Goal: Task Accomplishment & Management: Use online tool/utility

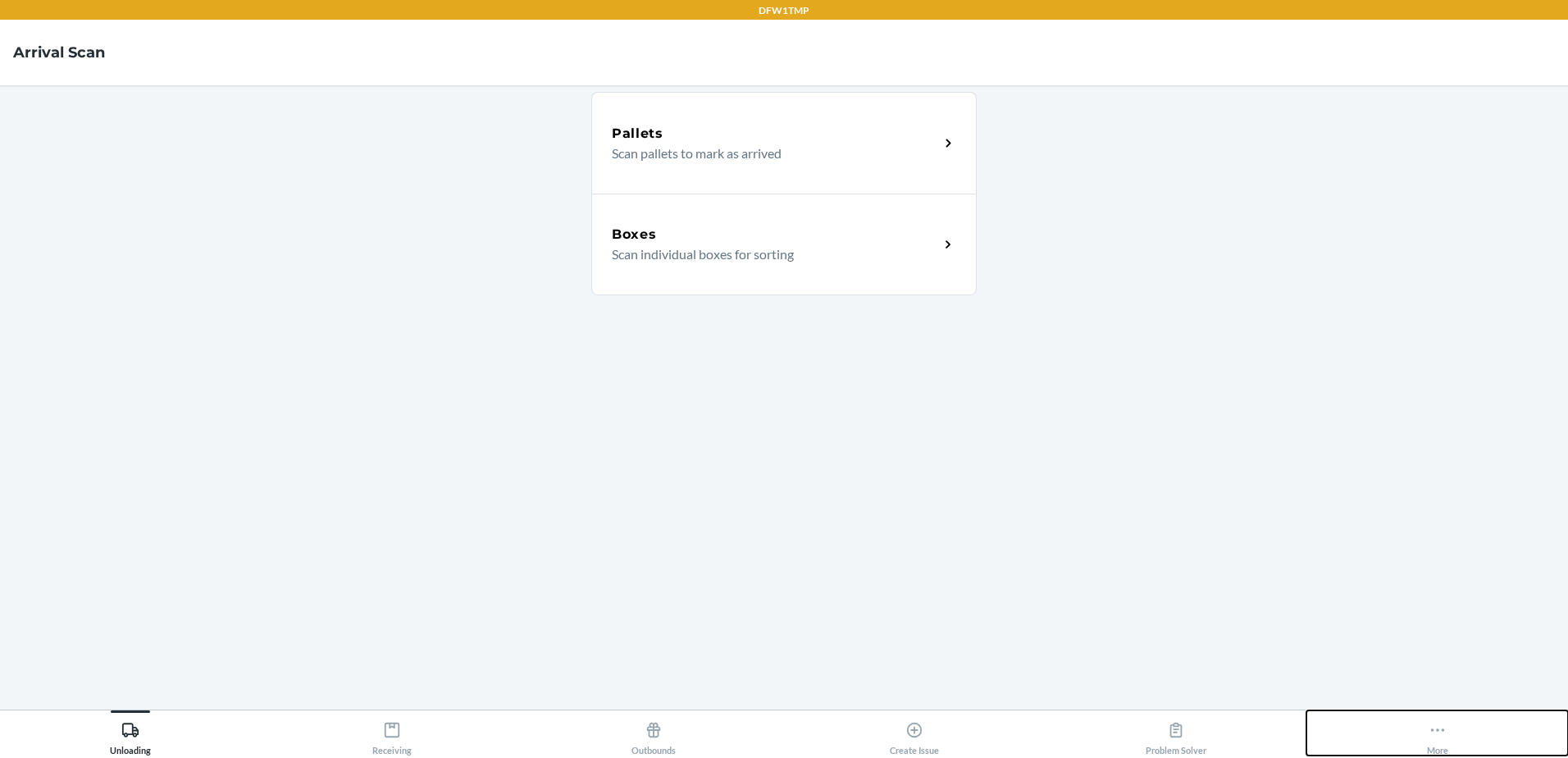
drag, startPoint x: 1445, startPoint y: 714, endPoint x: 1386, endPoint y: 600, distance: 128.4
click at [1386, 600] on div "DFW1TMP Arrival Scan Pallets Scan pallets to mark as arrived Boxes Scan individ…" at bounding box center [784, 379] width 1568 height 758
click at [1386, 600] on main "Pallets Scan pallets to mark as arrived Boxes Scan individual boxes for sorting" at bounding box center [784, 397] width 1568 height 624
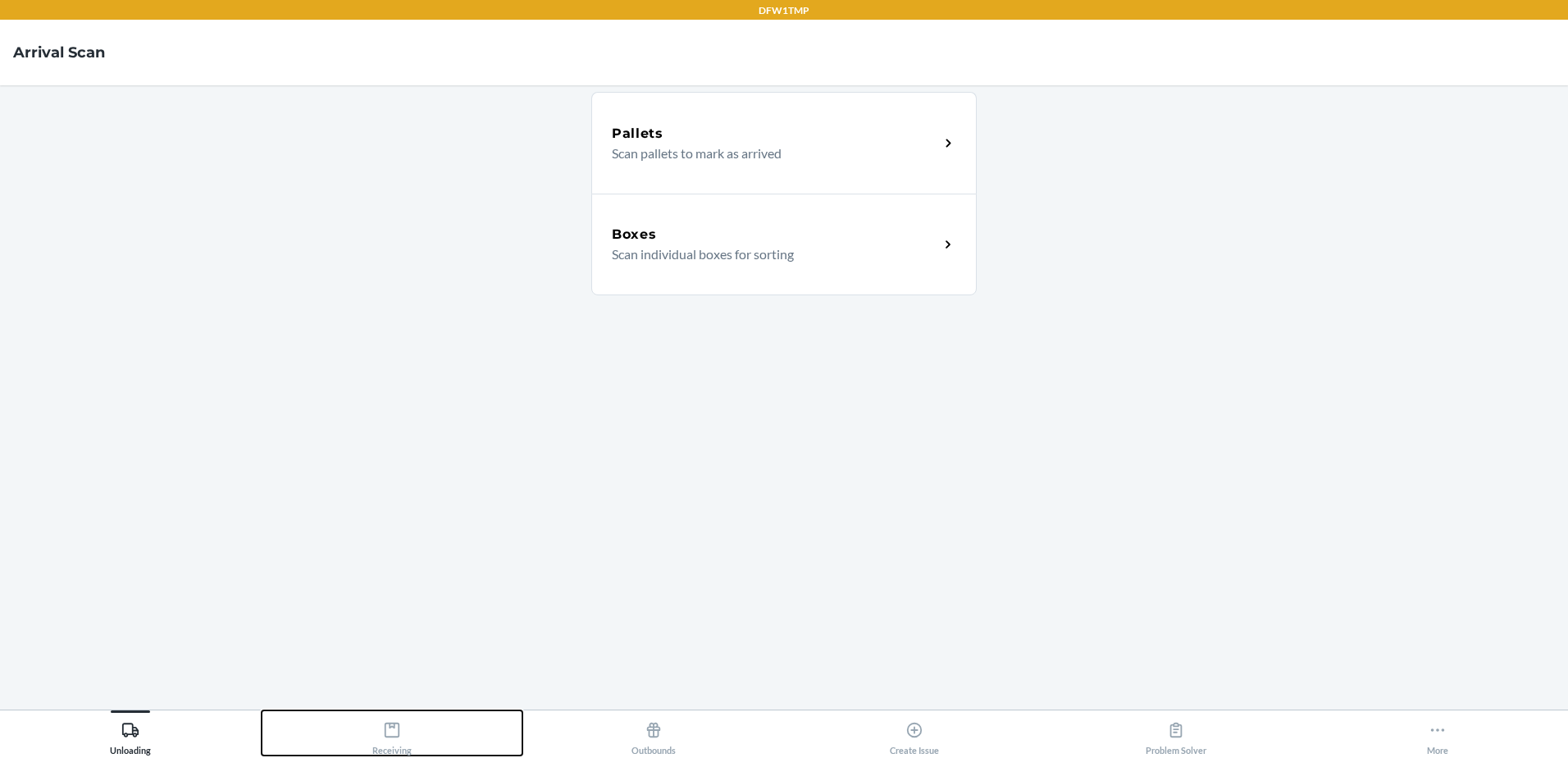
click at [399, 731] on icon at bounding box center [392, 731] width 15 height 15
click at [379, 731] on div "Receiving" at bounding box center [392, 736] width 40 height 41
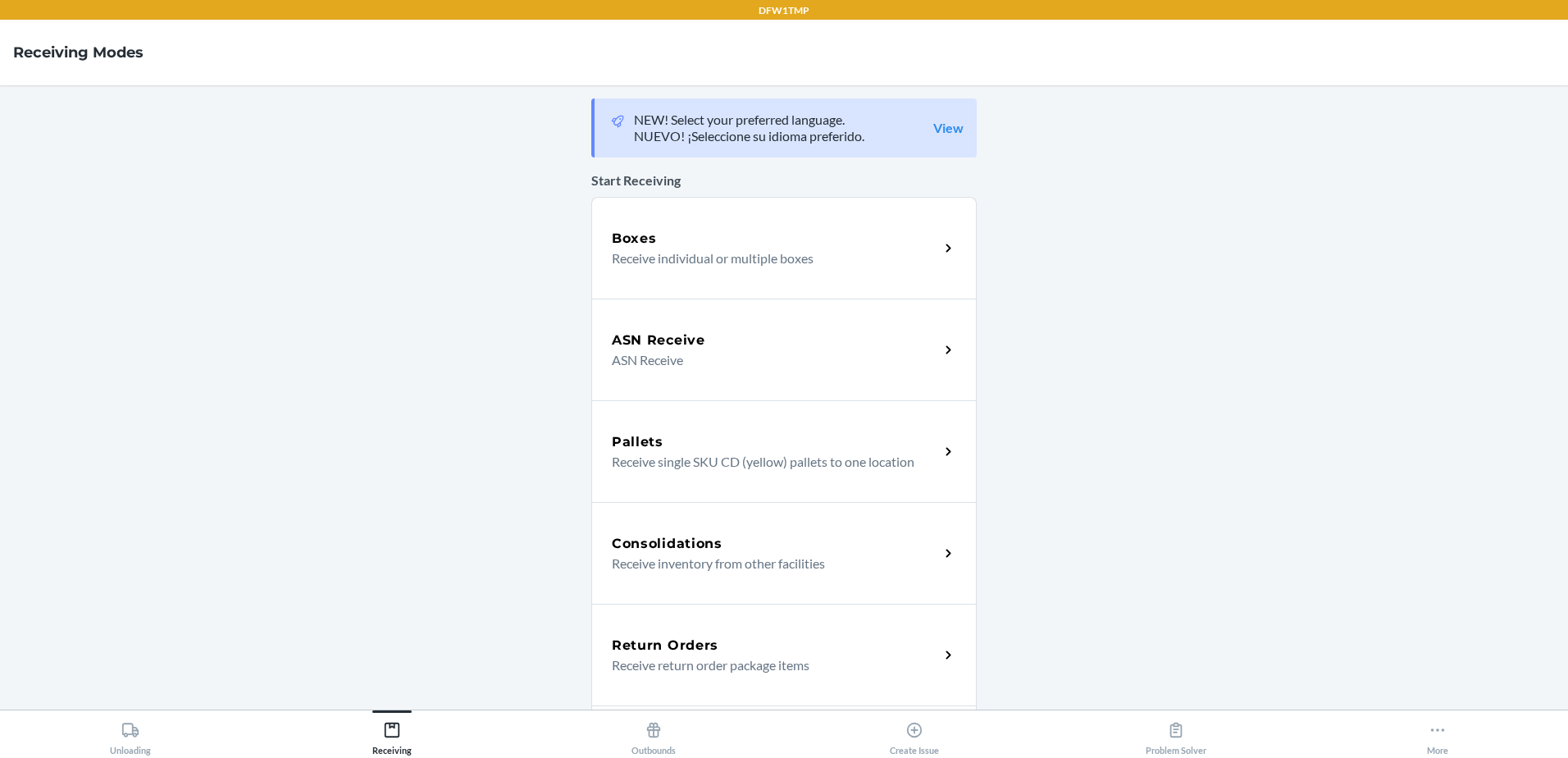
click at [706, 263] on p "Receive individual or multiple boxes" at bounding box center [768, 258] width 314 height 20
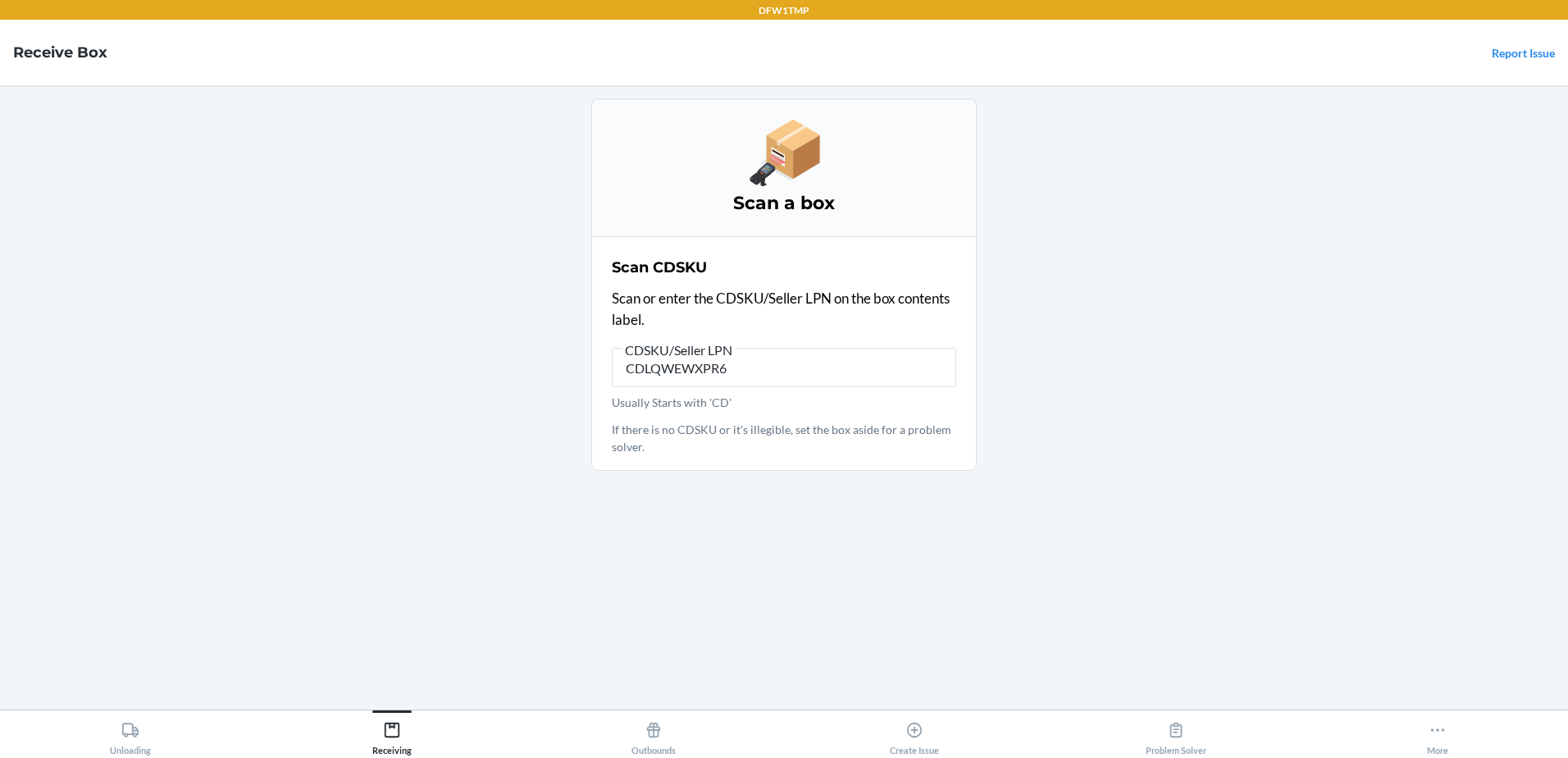
type input "CDLQWEWXPR6"
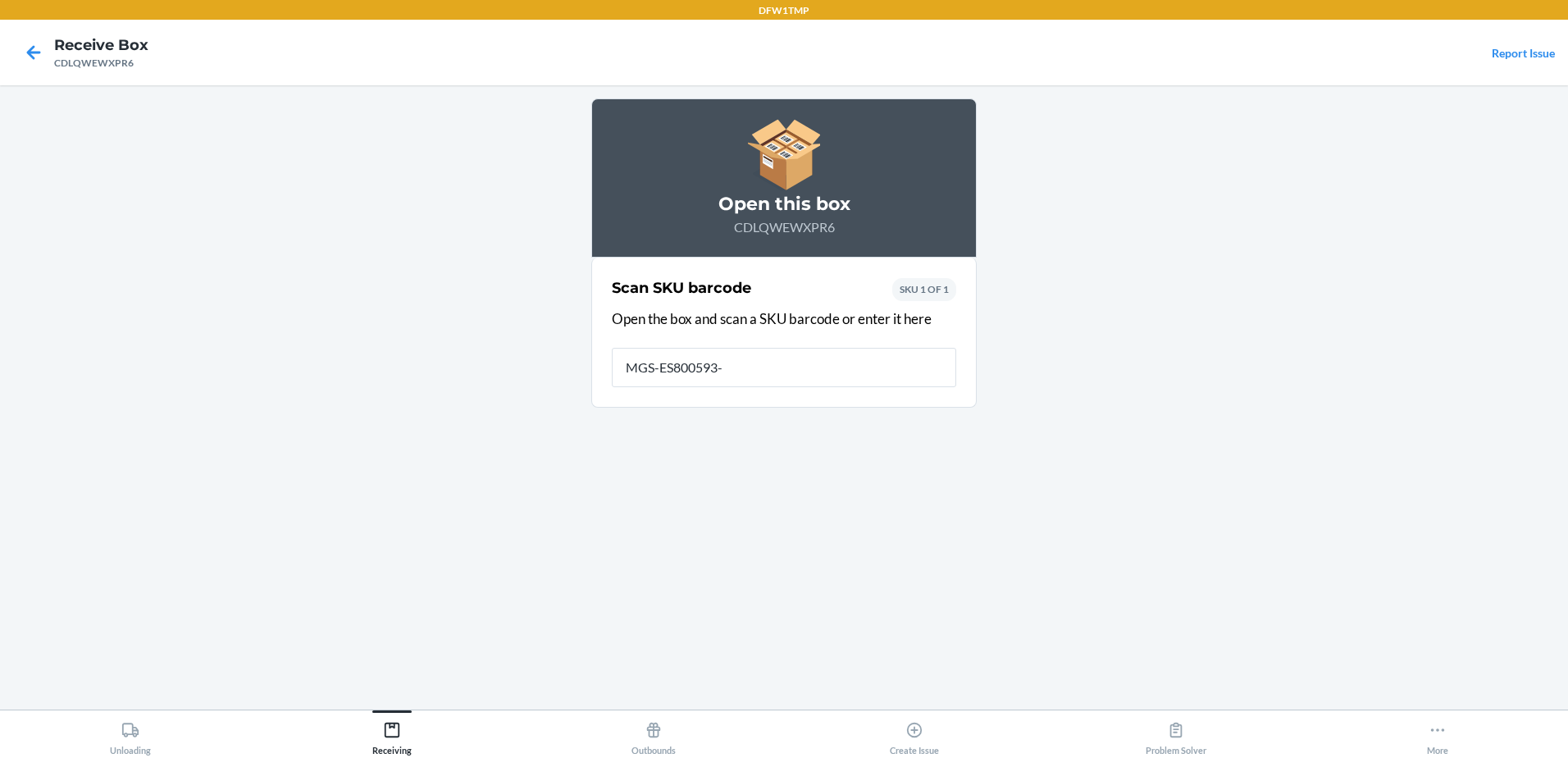
type input "MGS-ES800593-4"
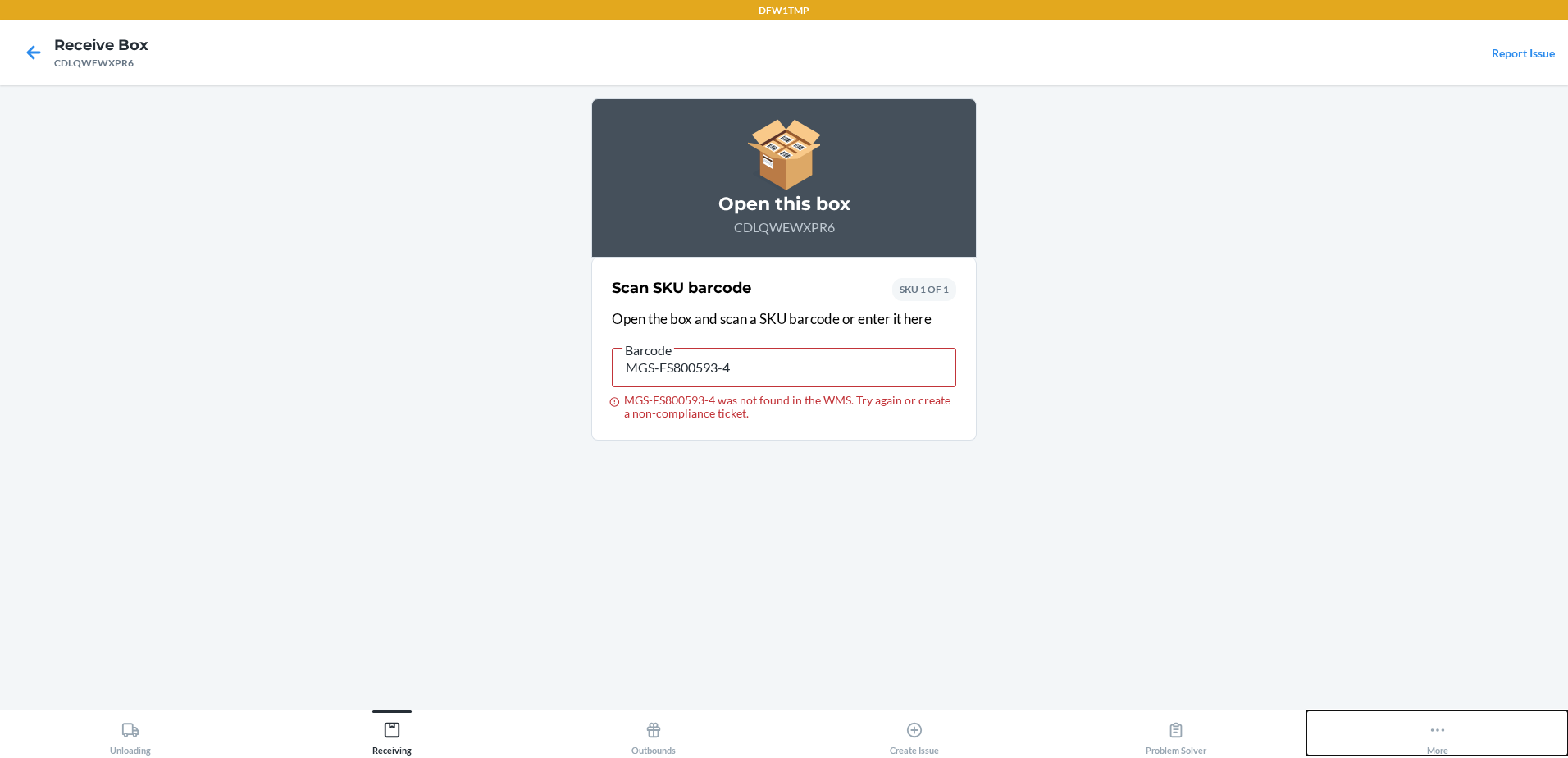
click at [1420, 743] on button "More" at bounding box center [1437, 733] width 261 height 45
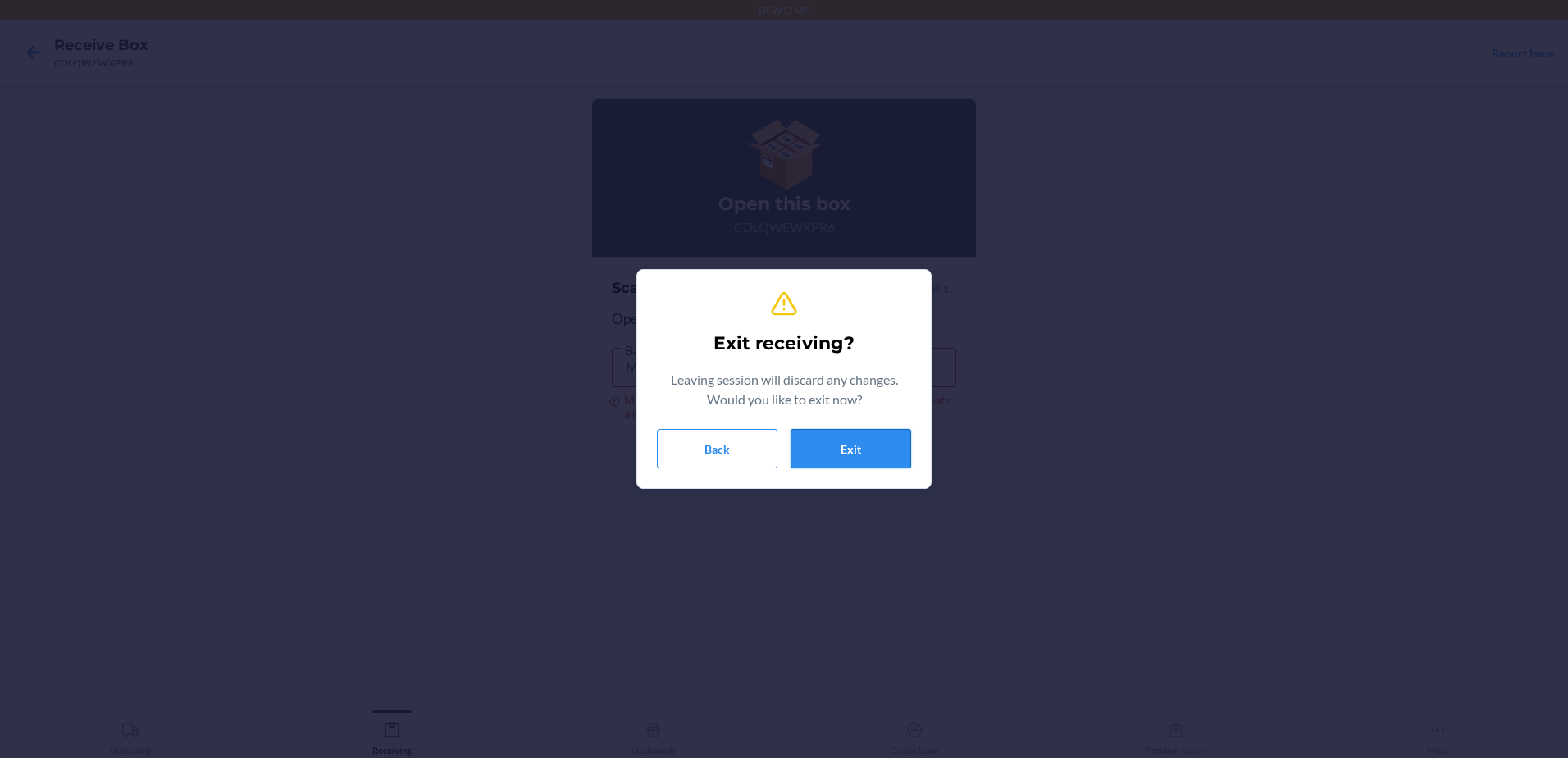
click at [810, 439] on button "Exit" at bounding box center [851, 449] width 120 height 40
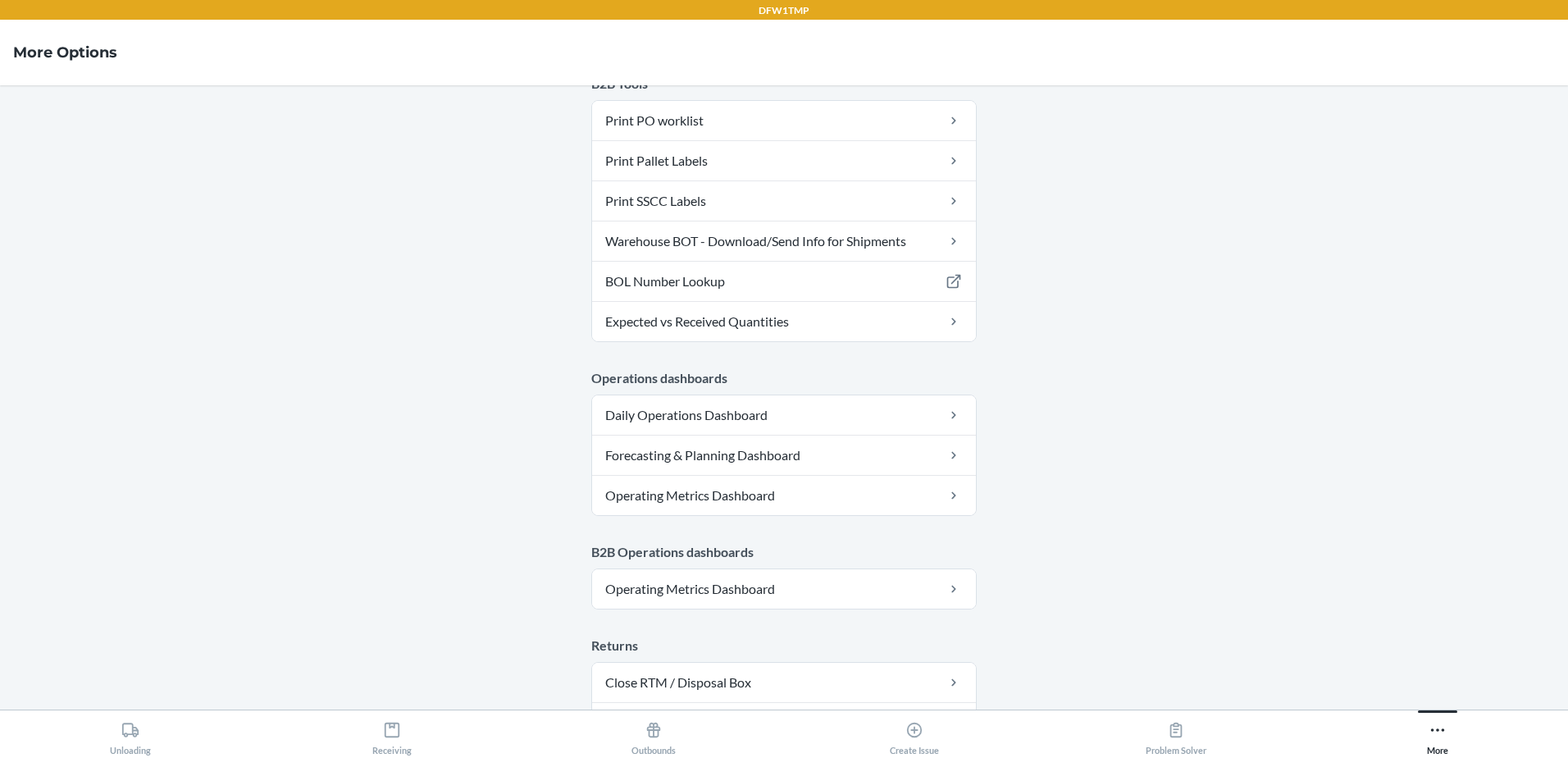
scroll to position [819, 0]
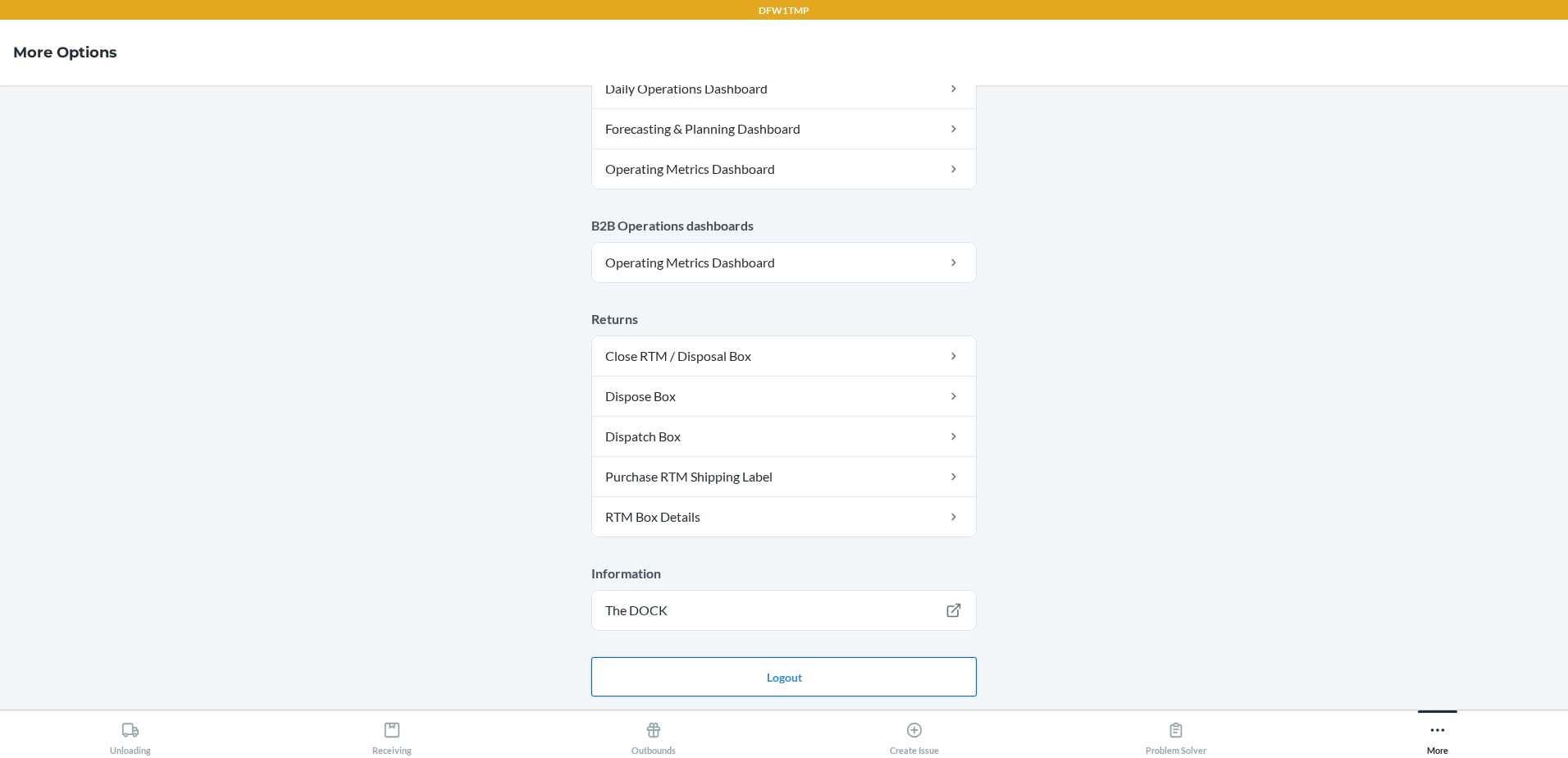
click at [682, 681] on button "Logout" at bounding box center [784, 677] width 386 height 40
